Goal: Transaction & Acquisition: Subscribe to service/newsletter

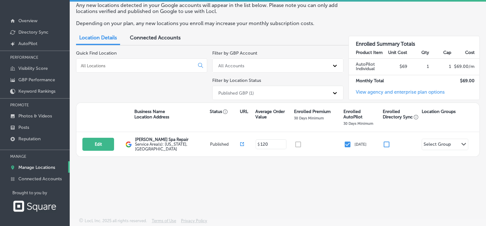
click at [370, 66] on td "AutoPilot Individual" at bounding box center [367, 67] width 37 height 16
click at [383, 91] on link "View agency and enterprise plan options" at bounding box center [397, 94] width 96 height 10
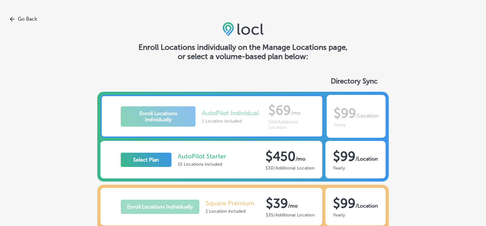
click at [26, 19] on link "Go Back" at bounding box center [243, 19] width 486 height 6
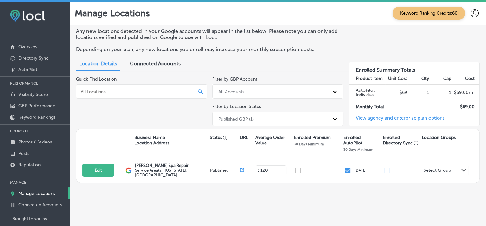
click at [141, 64] on span "Connected Accounts" at bounding box center [155, 64] width 51 height 6
